Goal: Transaction & Acquisition: Purchase product/service

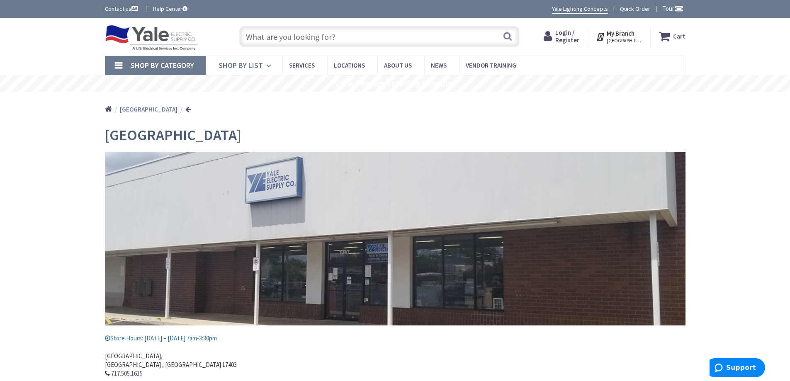
click at [248, 69] on span "Shop By List" at bounding box center [241, 66] width 44 height 10
click at [0, 0] on span "Breakers" at bounding box center [0, 0] width 0 height 0
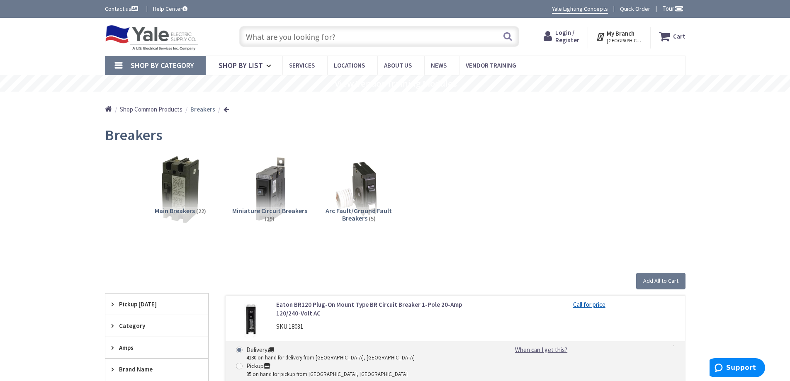
click at [379, 34] on input "text" at bounding box center [379, 36] width 280 height 21
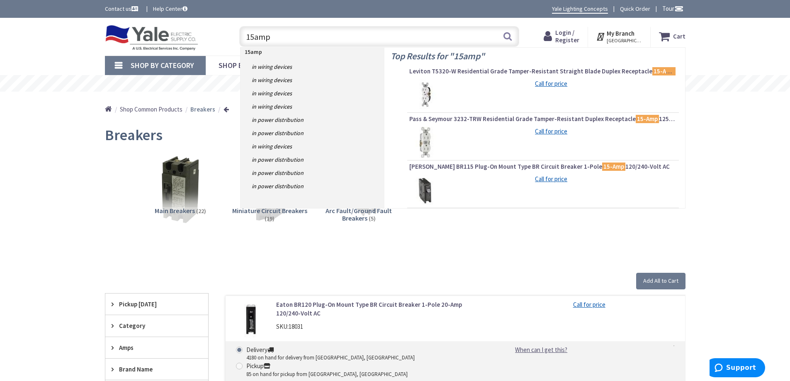
click at [256, 37] on input "15amp" at bounding box center [379, 36] width 280 height 21
click at [279, 39] on input "15 amp" at bounding box center [379, 36] width 280 height 21
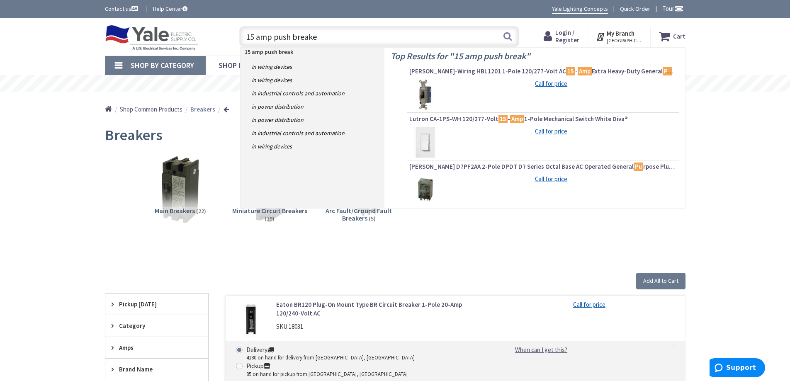
type input "15 amp push breaker"
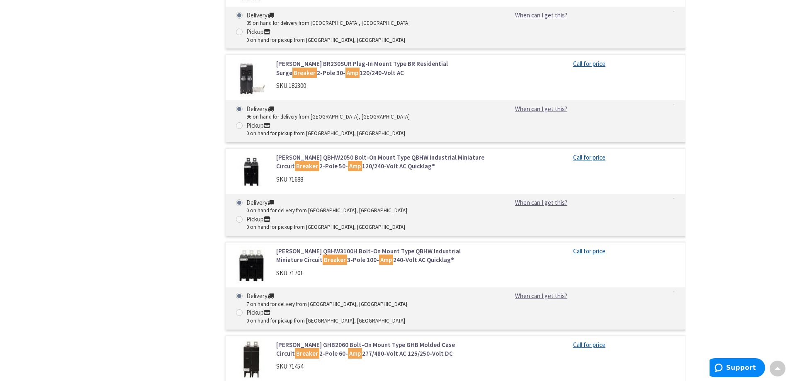
scroll to position [20397, 0]
